Goal: Information Seeking & Learning: Learn about a topic

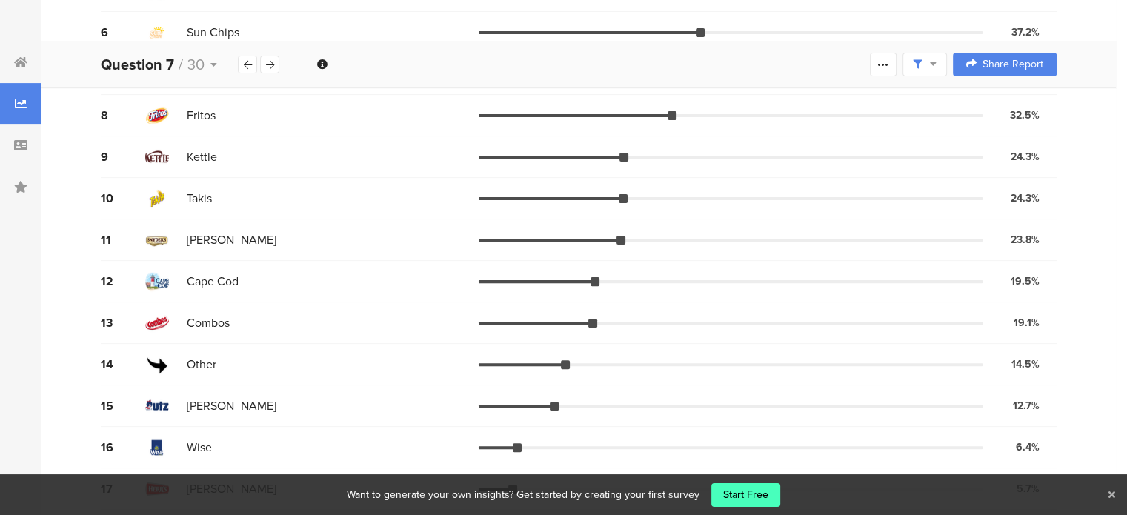
scroll to position [425, 0]
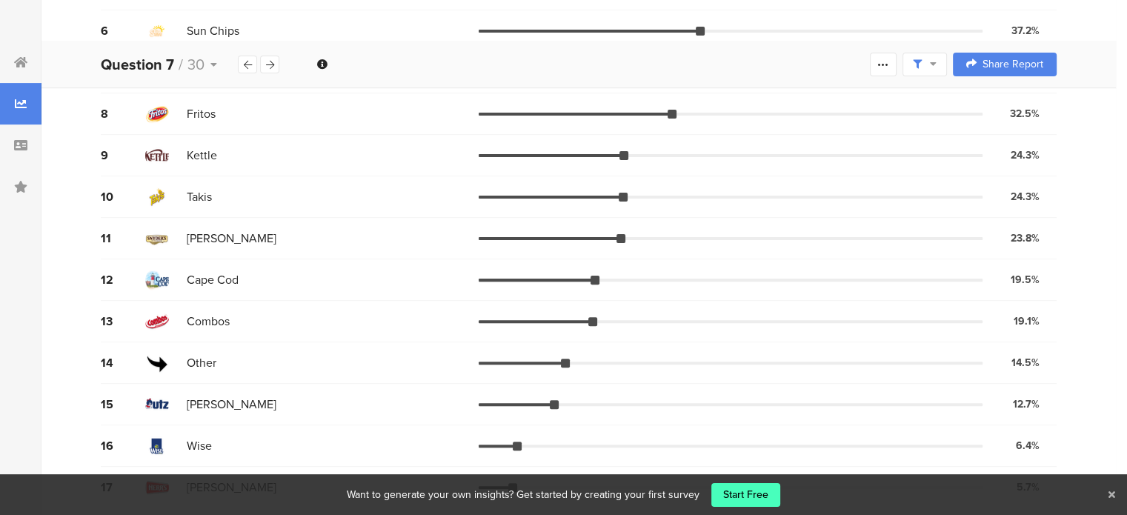
click at [175, 261] on div "12 Cape Cod 19.5% 357 votes" at bounding box center [579, 279] width 956 height 41
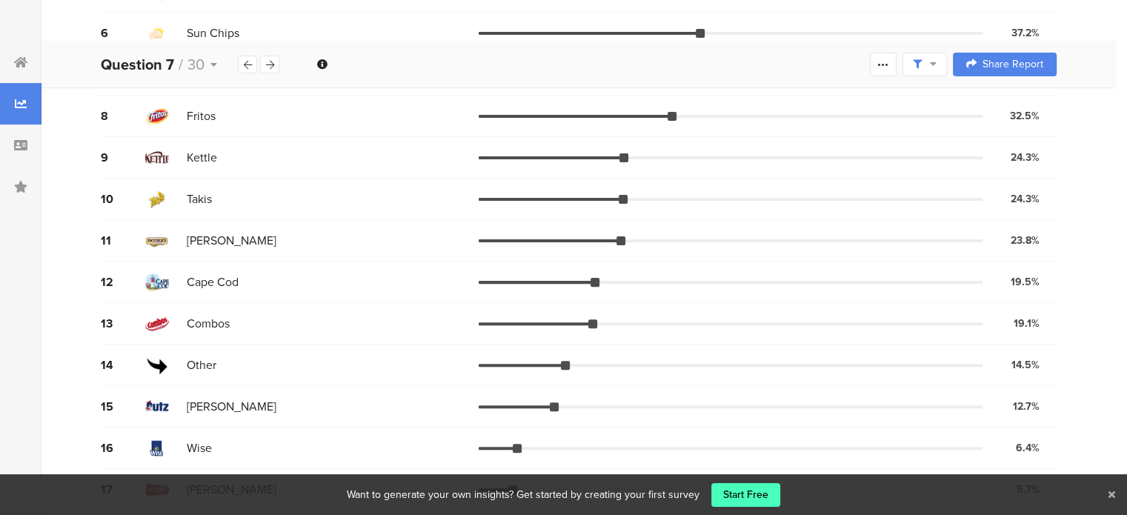
scroll to position [426, 0]
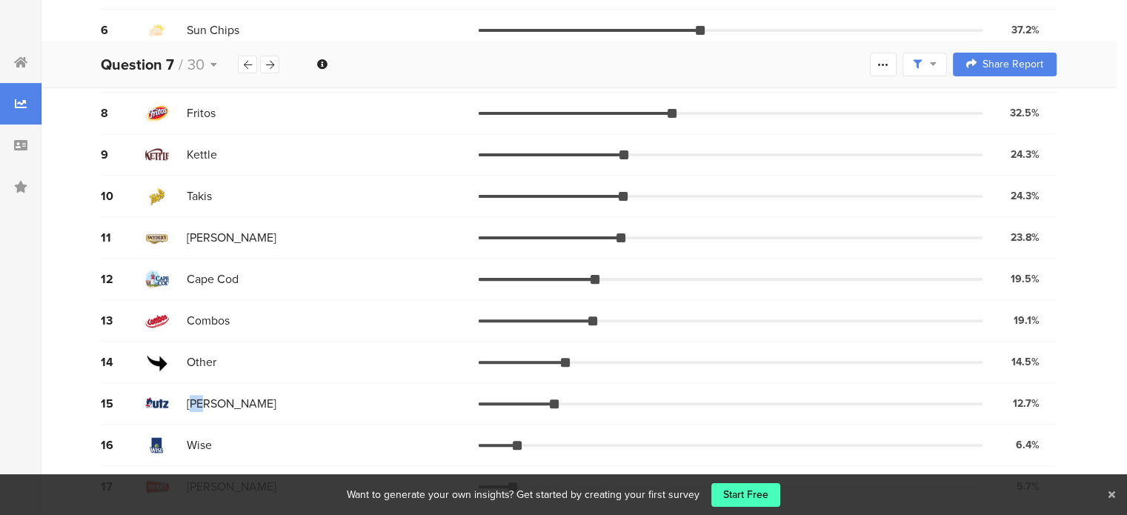
drag, startPoint x: 191, startPoint y: 401, endPoint x: 237, endPoint y: 397, distance: 46.1
click at [237, 397] on div "[PERSON_NAME]" at bounding box center [311, 404] width 333 height 24
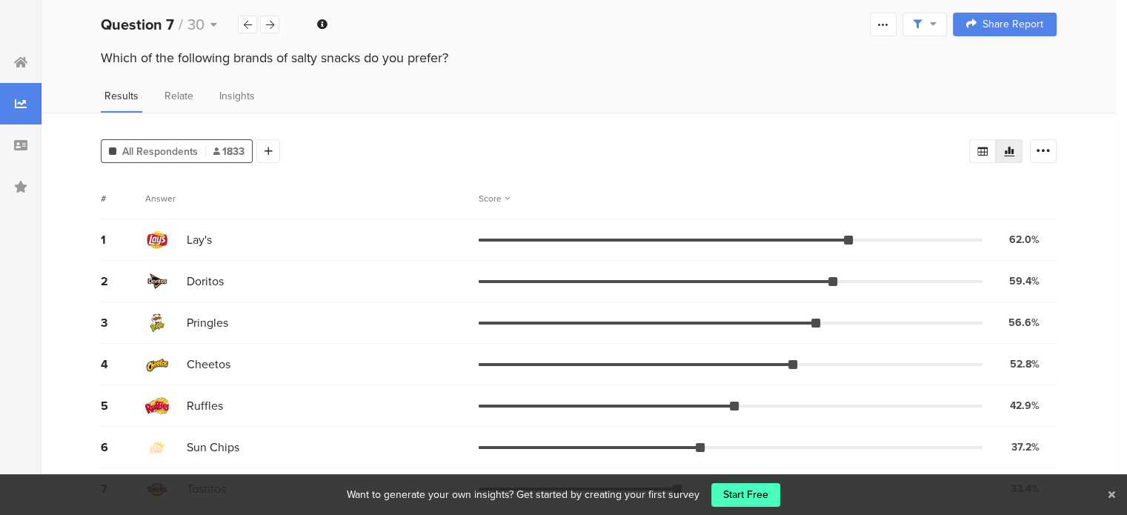
scroll to position [0, 0]
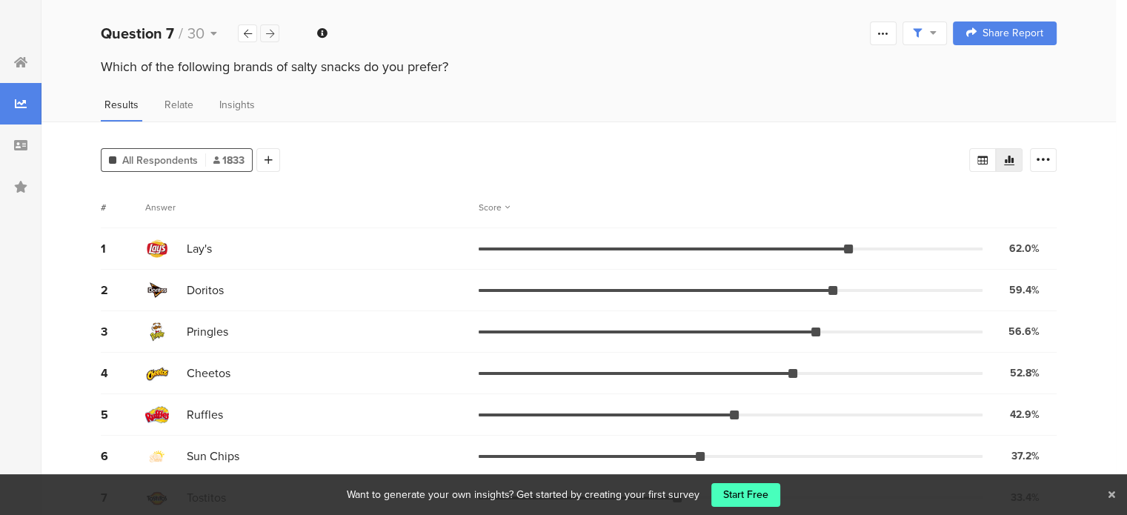
click at [267, 27] on div at bounding box center [269, 33] width 19 height 18
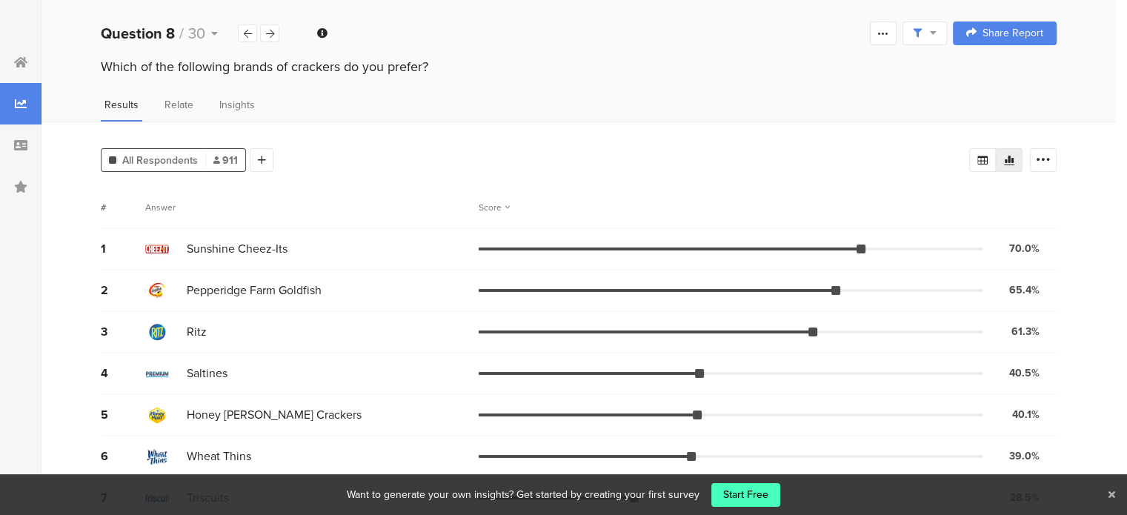
click at [182, 153] on span "All Respondents" at bounding box center [160, 161] width 76 height 16
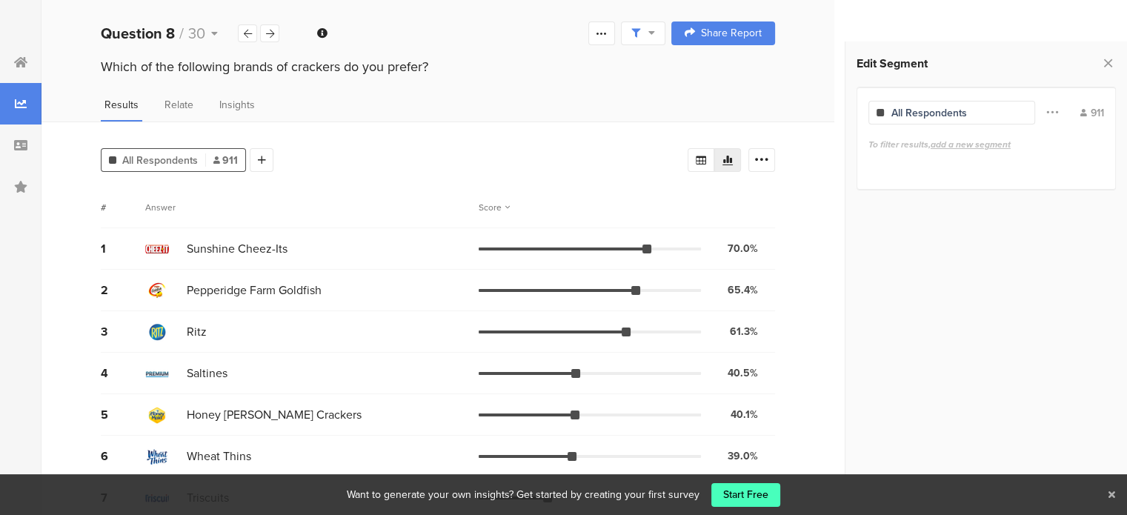
click at [219, 148] on div "All Respondents 911" at bounding box center [173, 160] width 145 height 24
click at [259, 127] on div "All Respondents 911 Add Segment Segment markers Confidence interval Vote count …" at bounding box center [437, 346] width 793 height 450
click at [244, 38] on div at bounding box center [247, 33] width 19 height 18
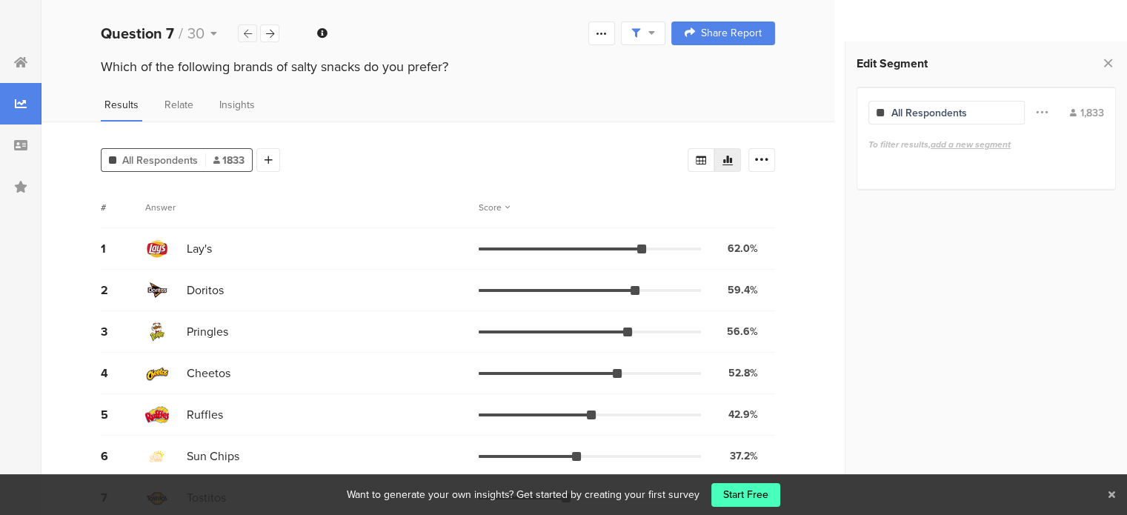
click at [244, 38] on div at bounding box center [247, 33] width 19 height 18
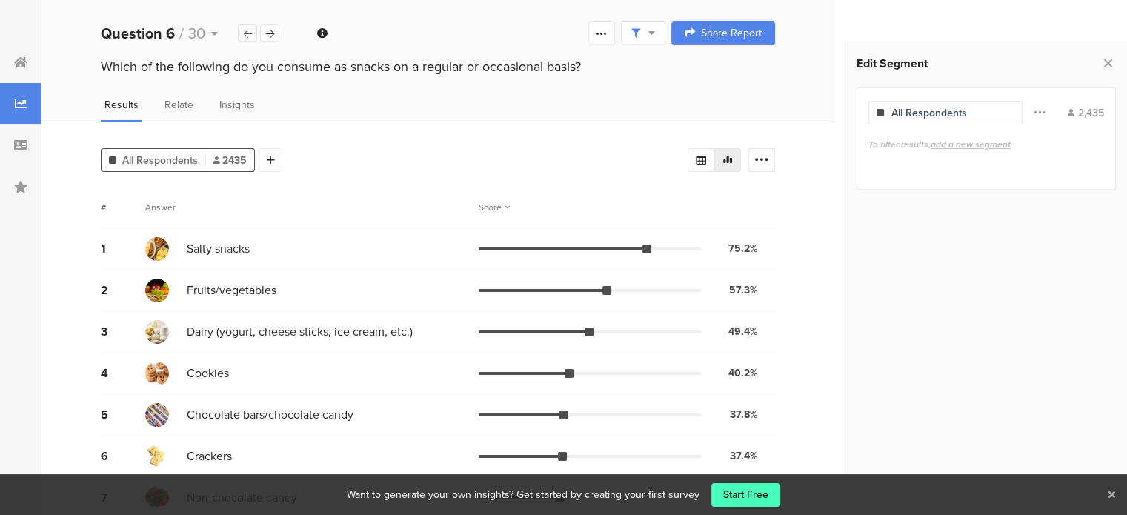
click at [244, 33] on icon at bounding box center [248, 34] width 8 height 10
